Goal: Check status: Check status

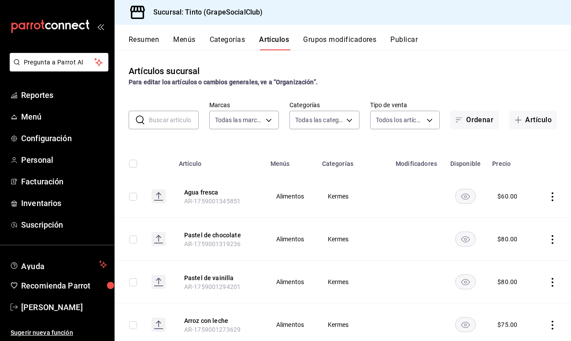
click at [159, 124] on input "text" at bounding box center [174, 120] width 50 height 18
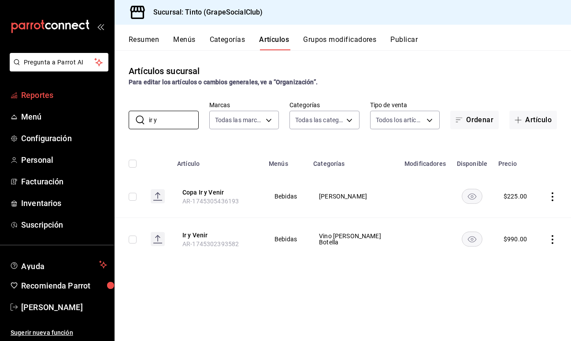
type input "ir y"
click at [34, 99] on span "Reportes" at bounding box center [64, 95] width 86 height 12
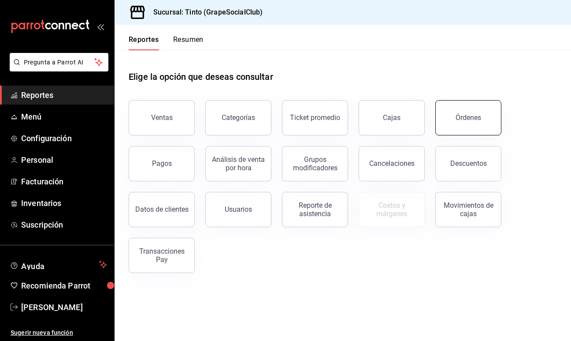
click at [472, 117] on div "Órdenes" at bounding box center [469, 117] width 26 height 8
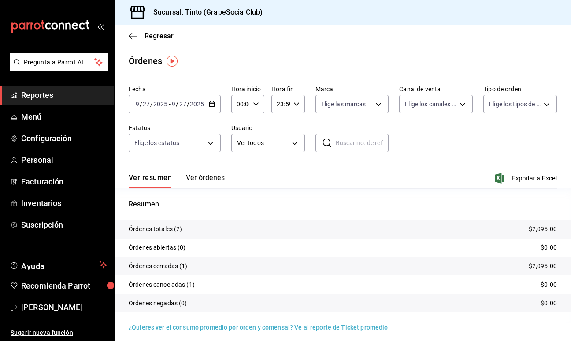
click at [201, 179] on button "Ver órdenes" at bounding box center [205, 180] width 39 height 15
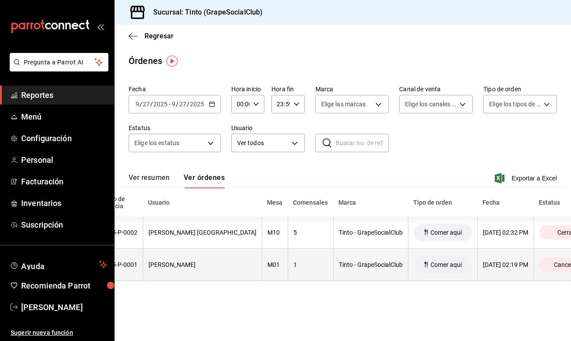
scroll to position [0, 89]
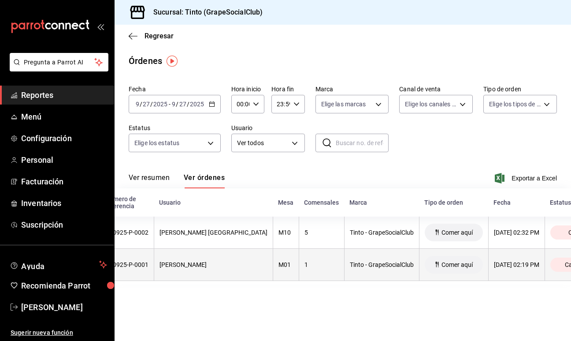
click at [193, 262] on div "[PERSON_NAME]" at bounding box center [214, 264] width 108 height 7
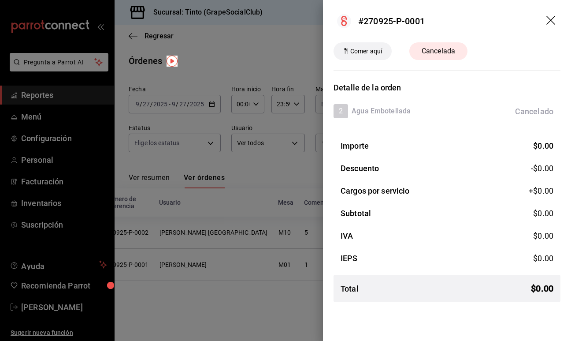
click at [555, 21] on icon "drag" at bounding box center [552, 21] width 11 height 11
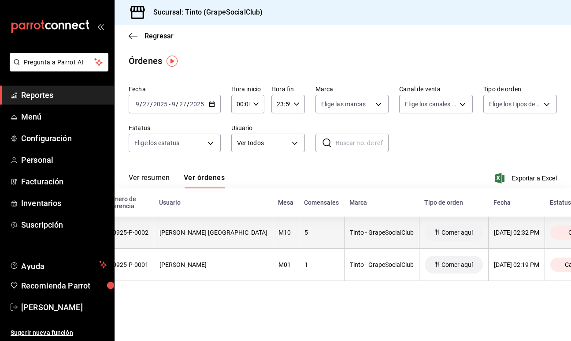
click at [200, 233] on div "[PERSON_NAME] [GEOGRAPHIC_DATA]" at bounding box center [214, 232] width 108 height 7
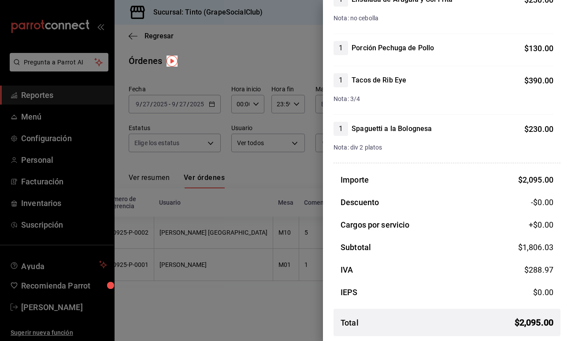
scroll to position [368, 0]
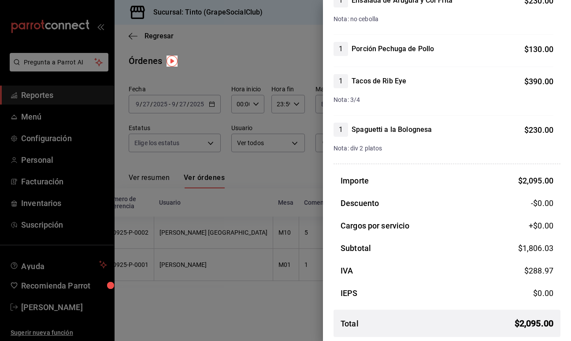
click at [246, 101] on div at bounding box center [285, 170] width 571 height 341
